Goal: Use online tool/utility: Utilize a website feature to perform a specific function

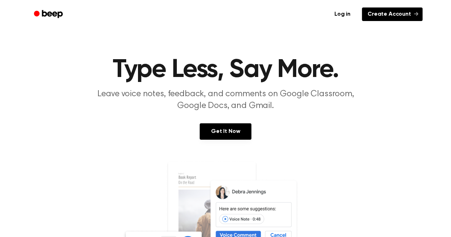
click at [381, 13] on link "Create Account" at bounding box center [392, 14] width 61 height 14
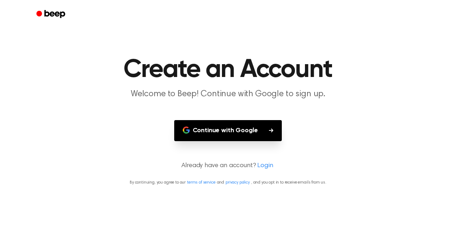
click at [226, 130] on button "Continue with Google" at bounding box center [228, 130] width 108 height 21
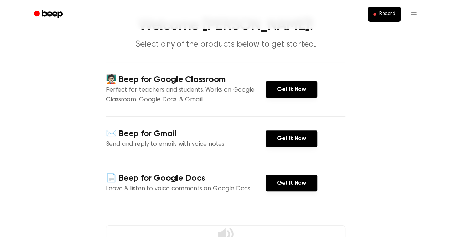
scroll to position [37, 0]
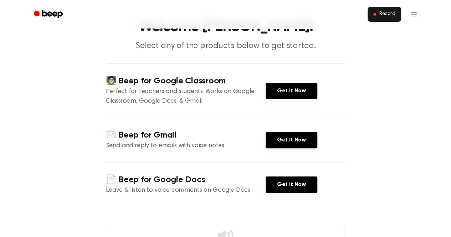
click at [380, 17] on span "Record" at bounding box center [387, 14] width 16 height 6
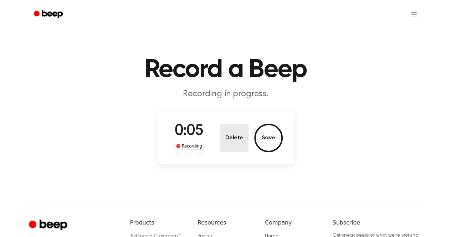
click at [227, 142] on button "Delete" at bounding box center [234, 138] width 28 height 28
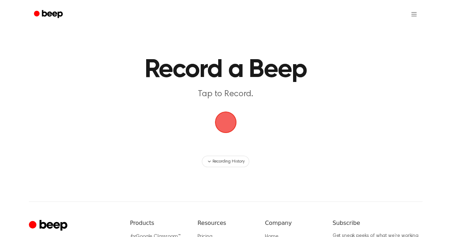
click at [228, 127] on span "button" at bounding box center [225, 122] width 23 height 23
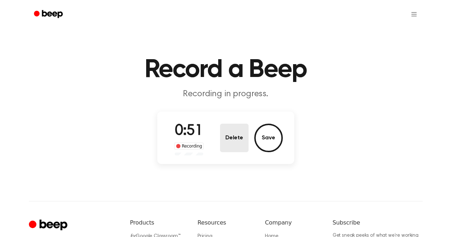
click at [235, 140] on button "Delete" at bounding box center [234, 138] width 28 height 28
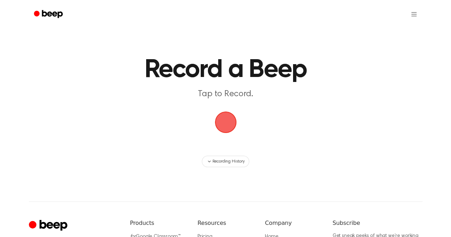
click at [228, 121] on span "button" at bounding box center [225, 122] width 28 height 28
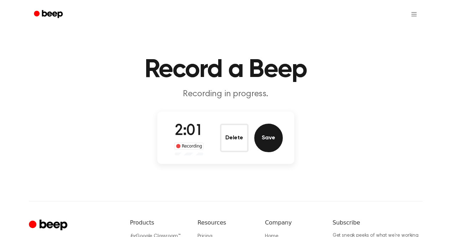
click at [266, 133] on button "Save" at bounding box center [268, 138] width 28 height 28
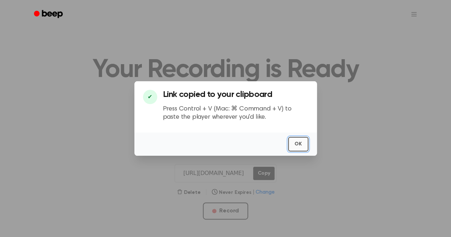
click at [303, 141] on button "OK" at bounding box center [298, 144] width 20 height 15
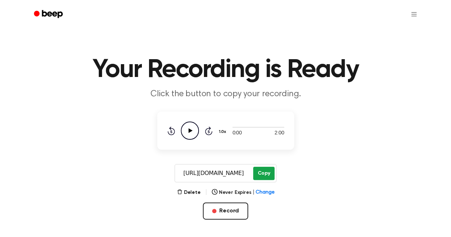
click at [263, 171] on button "Copy" at bounding box center [263, 173] width 21 height 13
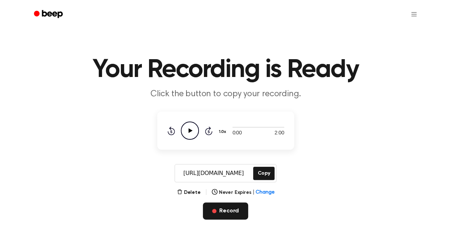
click at [228, 202] on button "Record" at bounding box center [225, 210] width 45 height 17
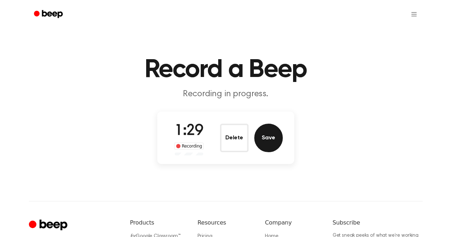
click at [269, 133] on button "Save" at bounding box center [268, 138] width 28 height 28
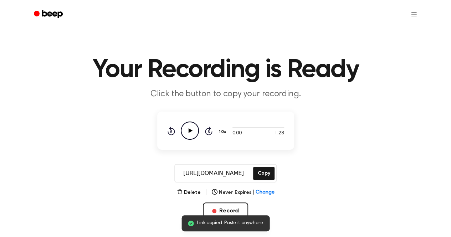
scroll to position [68, 0]
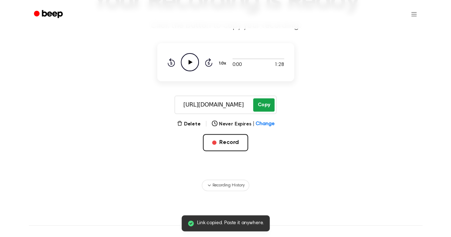
click at [262, 103] on button "Copy" at bounding box center [263, 104] width 21 height 13
